Goal: Use online tool/utility: Use online tool/utility

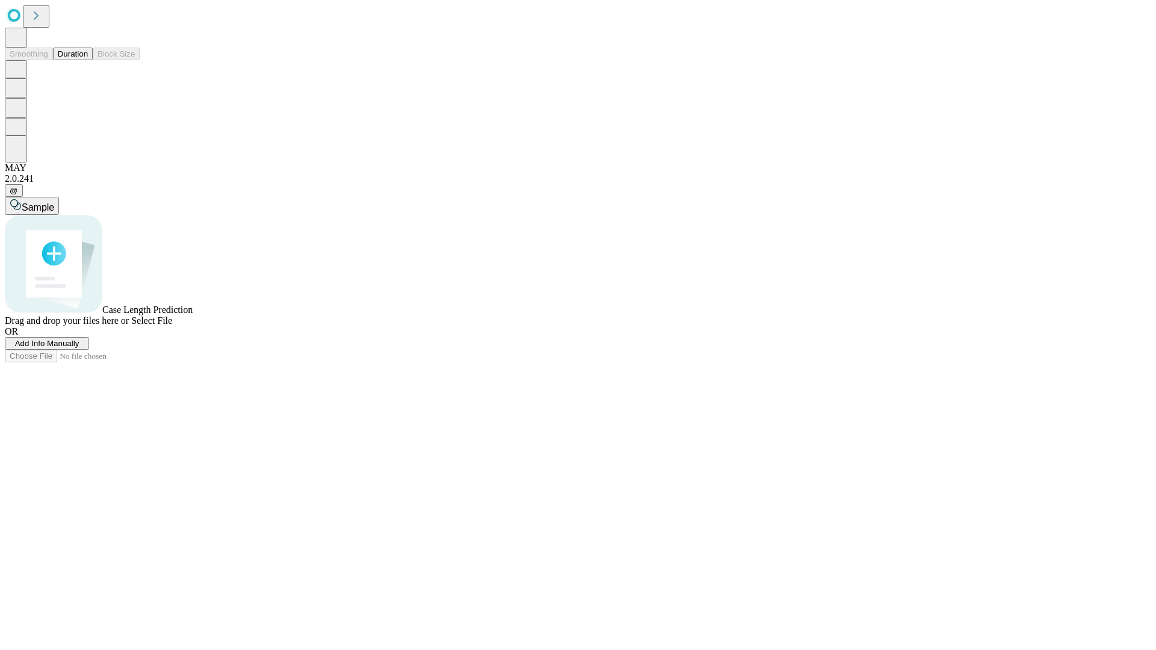
click at [88, 60] on button "Duration" at bounding box center [73, 54] width 40 height 13
click at [80, 348] on span "Add Info Manually" at bounding box center [47, 343] width 64 height 9
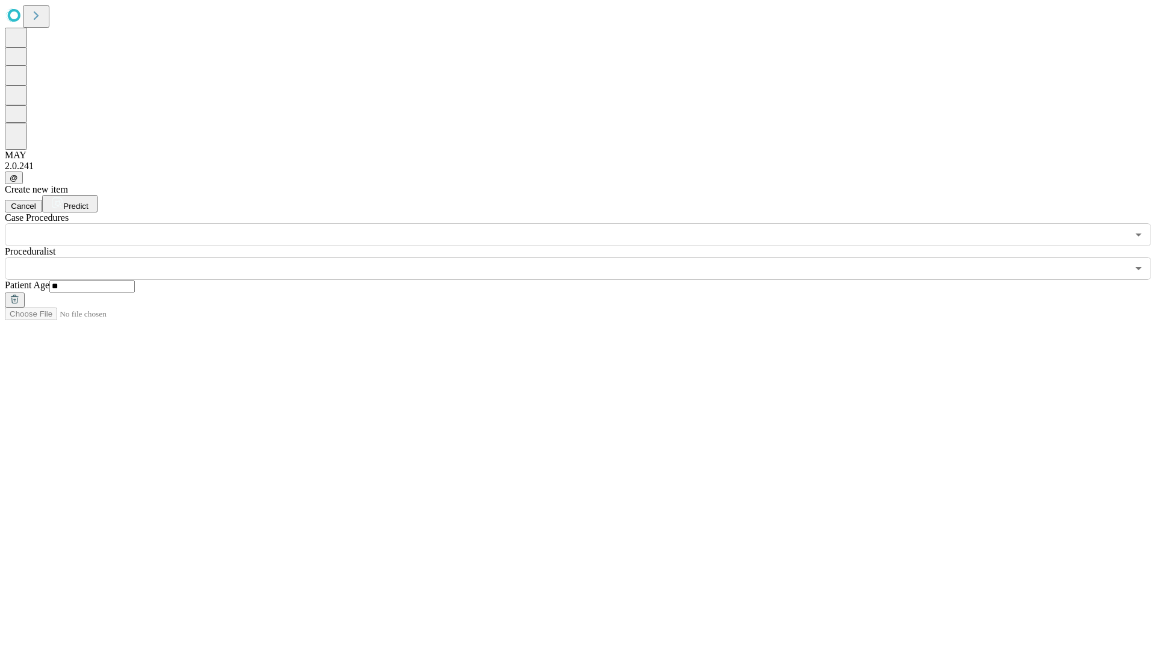
type input "**"
click at [587, 257] on input "text" at bounding box center [566, 268] width 1123 height 23
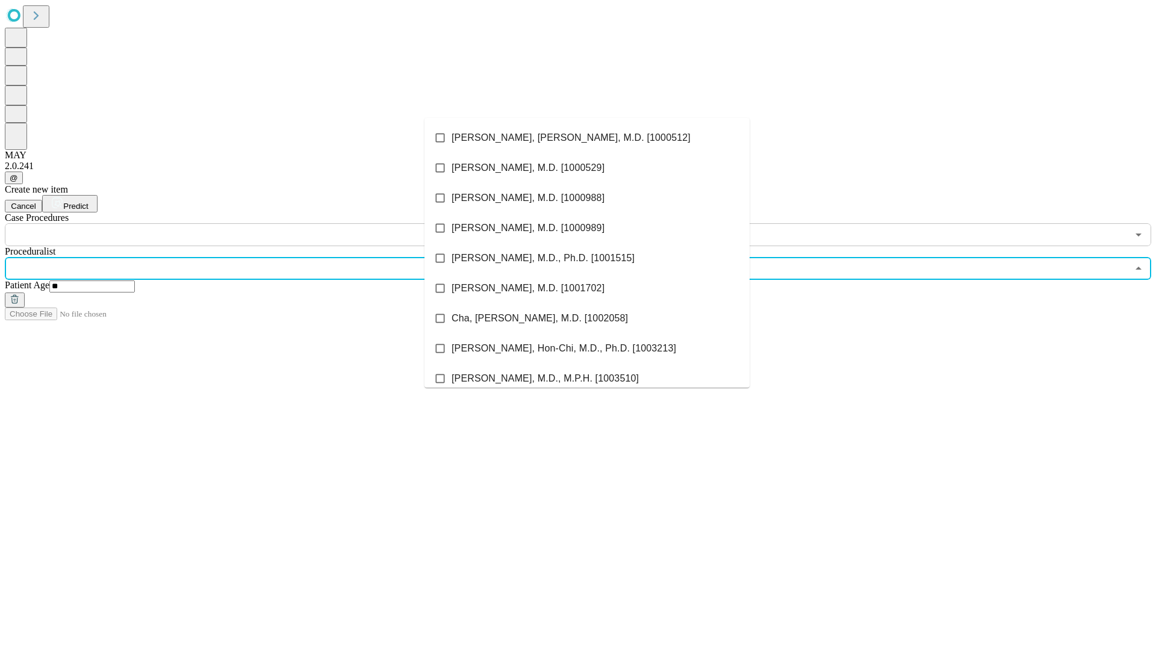
click at [587, 138] on li "[PERSON_NAME], [PERSON_NAME], M.D. [1000512]" at bounding box center [587, 138] width 325 height 30
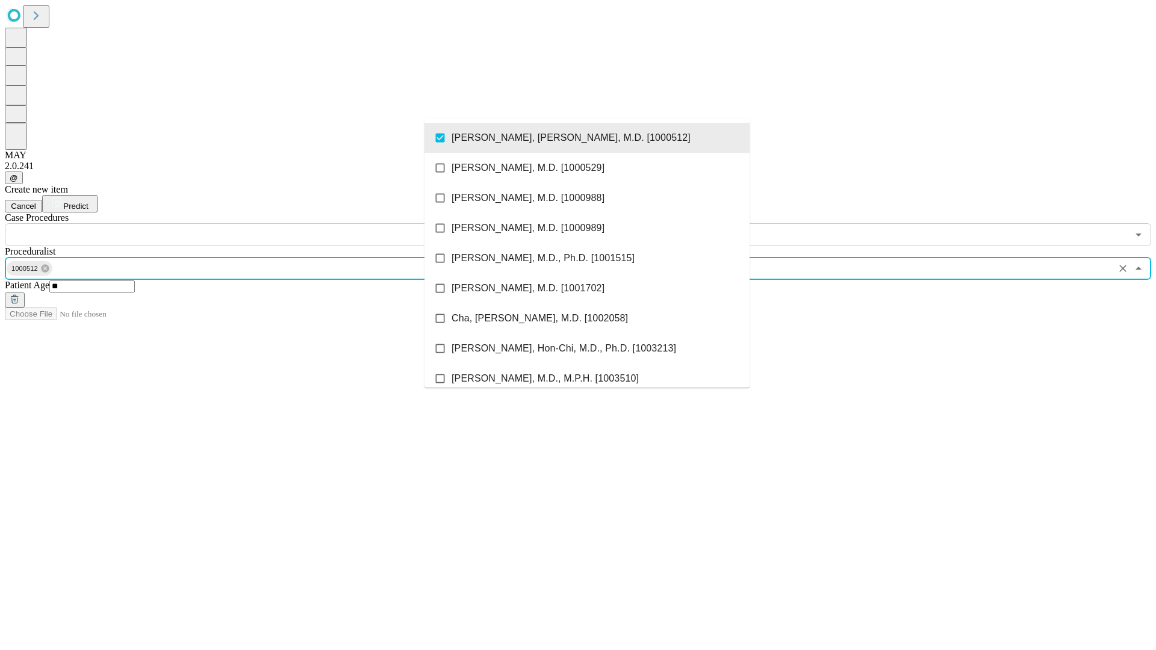
click at [253, 223] on input "text" at bounding box center [566, 234] width 1123 height 23
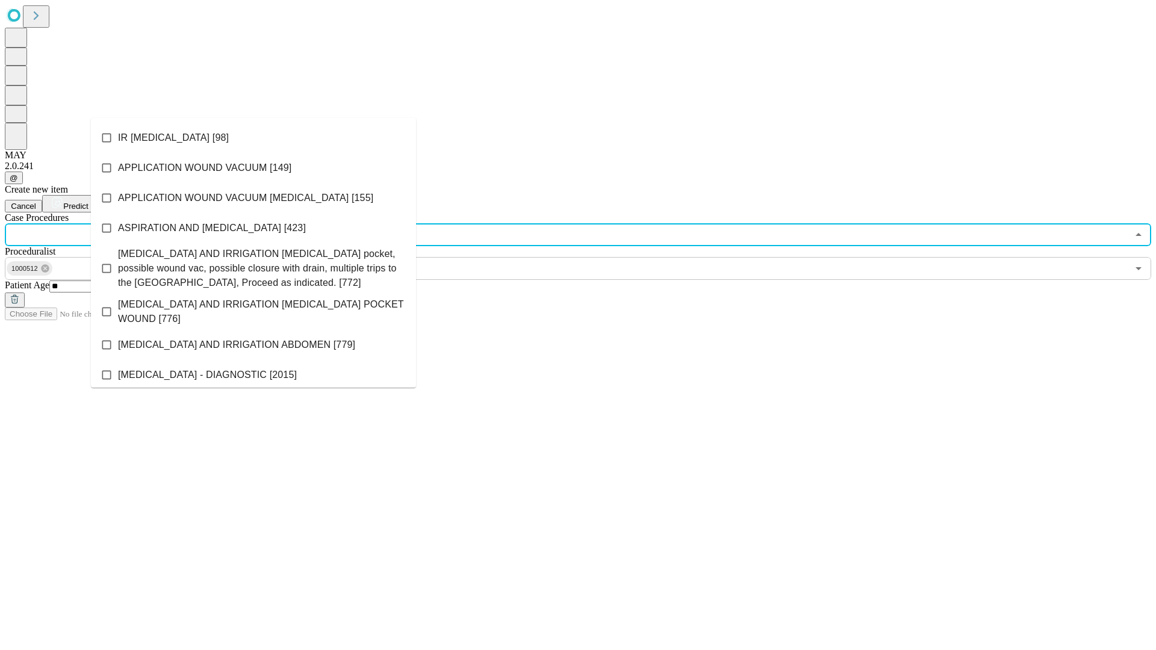
click at [254, 138] on li "IR [MEDICAL_DATA] [98]" at bounding box center [253, 138] width 325 height 30
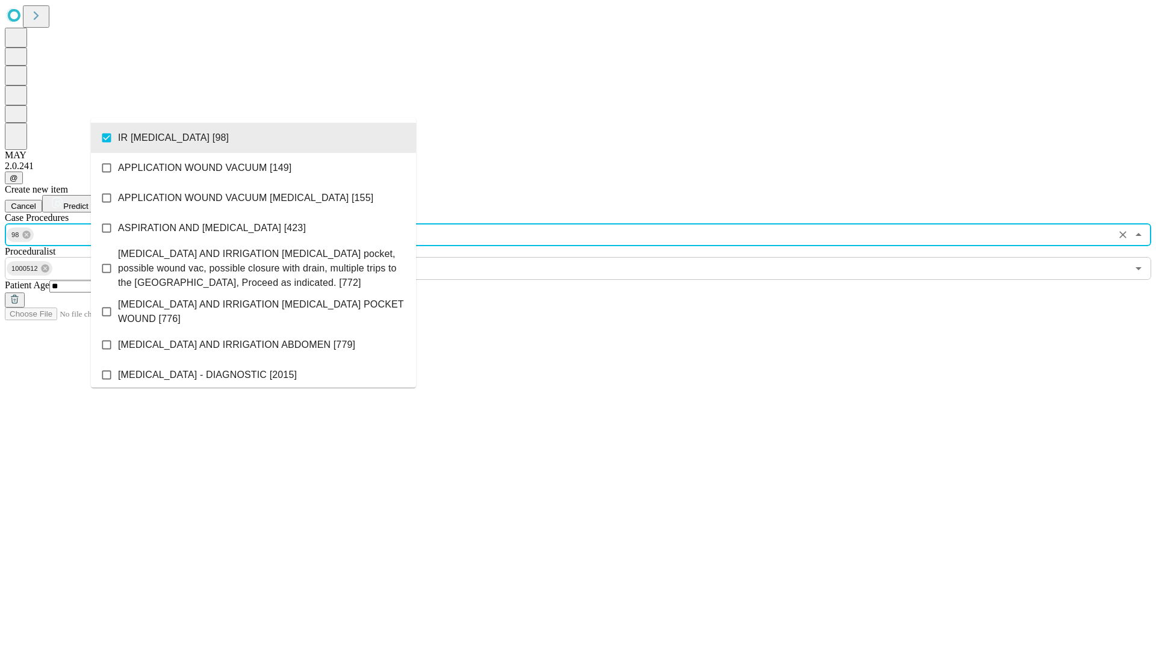
click at [88, 202] on span "Predict" at bounding box center [75, 206] width 25 height 9
